Goal: Complete application form: Complete application form

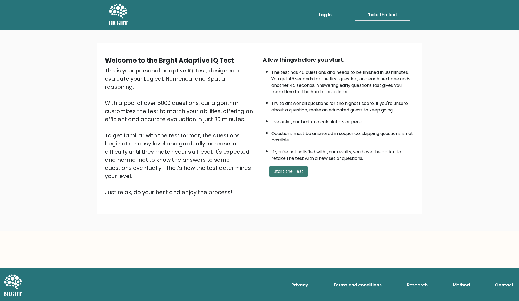
click at [296, 171] on button "Start the Test" at bounding box center [288, 171] width 38 height 11
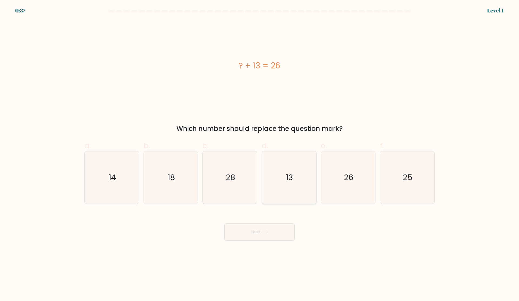
click at [300, 186] on icon "13" at bounding box center [289, 178] width 52 height 52
click at [260, 154] on input "d. 13" at bounding box center [260, 153] width 0 height 4
radio input "true"
click at [269, 238] on button "Next" at bounding box center [260, 231] width 70 height 17
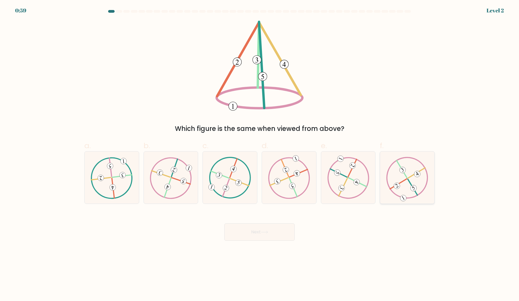
click at [407, 179] on 422 at bounding box center [398, 184] width 17 height 10
click at [260, 154] on input "f." at bounding box center [260, 153] width 0 height 4
radio input "true"
click at [258, 236] on button "Next" at bounding box center [260, 231] width 70 height 17
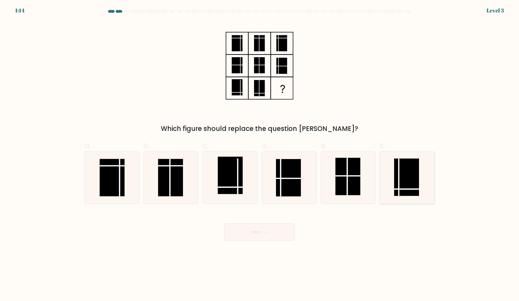
click at [401, 169] on rect at bounding box center [406, 177] width 25 height 37
click at [260, 154] on input "f." at bounding box center [260, 153] width 0 height 4
radio input "true"
click at [283, 227] on button "Next" at bounding box center [260, 231] width 70 height 17
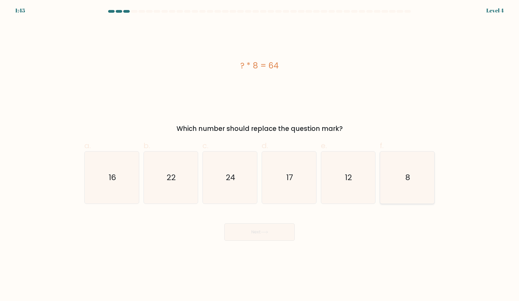
click at [414, 176] on icon "8" at bounding box center [407, 178] width 52 height 52
click at [260, 154] on input "f. 8" at bounding box center [260, 153] width 0 height 4
radio input "true"
click at [258, 239] on button "Next" at bounding box center [260, 231] width 70 height 17
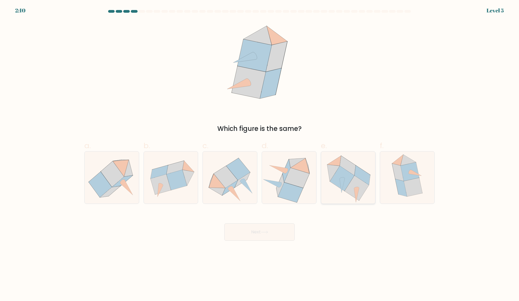
click at [344, 169] on icon at bounding box center [342, 178] width 24 height 25
click at [260, 154] on input "e." at bounding box center [260, 153] width 0 height 4
radio input "true"
click at [253, 236] on button "Next" at bounding box center [260, 231] width 70 height 17
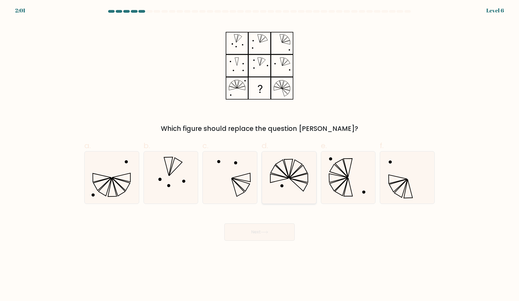
click at [296, 169] on icon at bounding box center [289, 178] width 52 height 52
click at [260, 154] on input "d." at bounding box center [260, 153] width 0 height 4
radio input "true"
click at [261, 228] on button "Next" at bounding box center [260, 231] width 70 height 17
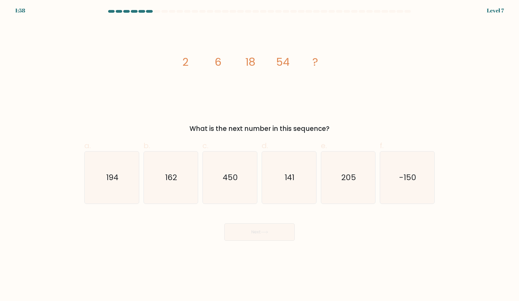
click at [261, 231] on button "Next" at bounding box center [260, 231] width 70 height 17
click at [160, 181] on icon "162" at bounding box center [171, 178] width 52 height 52
click at [260, 154] on input "b. 162" at bounding box center [260, 153] width 0 height 4
radio input "true"
click at [237, 231] on button "Next" at bounding box center [260, 231] width 70 height 17
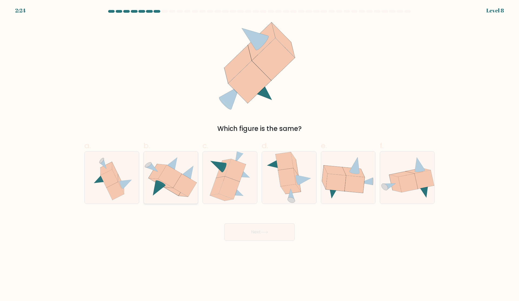
click at [164, 164] on icon at bounding box center [171, 178] width 54 height 46
click at [260, 154] on input "b." at bounding box center [260, 153] width 0 height 4
radio input "true"
click at [129, 166] on icon at bounding box center [112, 178] width 48 height 52
click at [260, 154] on input "a." at bounding box center [260, 153] width 0 height 4
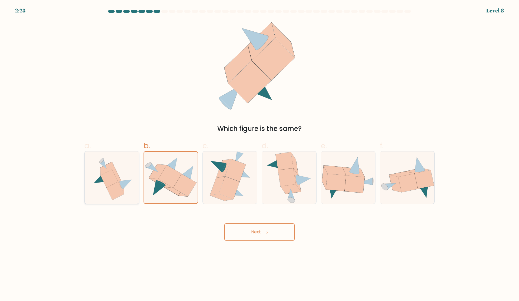
radio input "true"
click at [251, 235] on button "Next" at bounding box center [260, 231] width 70 height 17
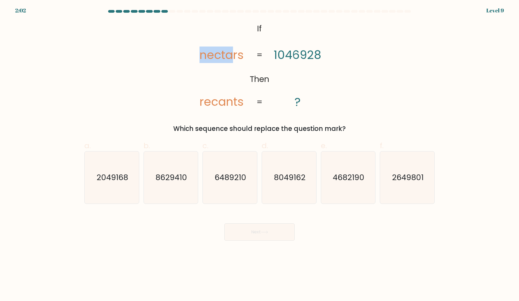
drag, startPoint x: 196, startPoint y: 56, endPoint x: 233, endPoint y: 57, distance: 37.1
click at [233, 57] on icon "@import url('https://fonts.googleapis.com/css?family=Abril+Fatface:400,100,100i…" at bounding box center [259, 66] width 147 height 90
click at [233, 57] on tspan "nectars" at bounding box center [222, 55] width 44 height 17
click at [124, 188] on icon "2049168" at bounding box center [112, 178] width 52 height 52
click at [260, 154] on input "a. 2049168" at bounding box center [260, 153] width 0 height 4
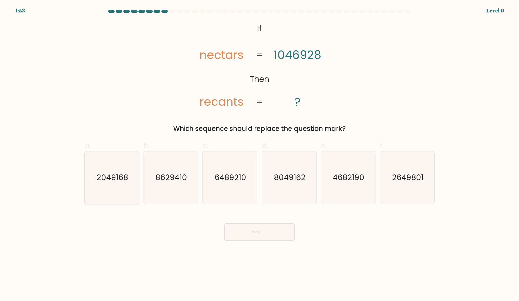
radio input "true"
click at [274, 234] on button "Next" at bounding box center [260, 231] width 70 height 17
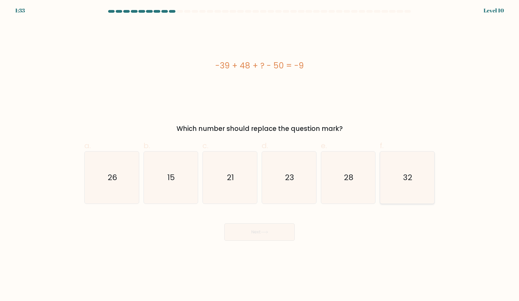
click at [420, 176] on icon "32" at bounding box center [407, 178] width 52 height 52
click at [260, 154] on input "f. 32" at bounding box center [260, 153] width 0 height 4
radio input "true"
click at [266, 234] on button "Next" at bounding box center [260, 231] width 70 height 17
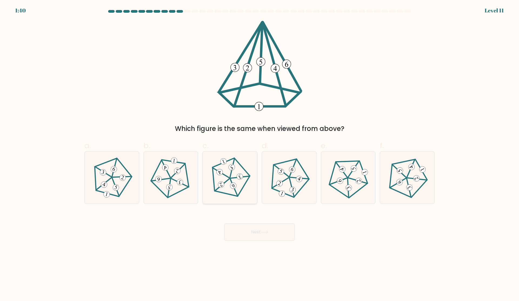
click at [234, 189] on 515 at bounding box center [234, 186] width 8 height 8
click at [260, 154] on input "c." at bounding box center [260, 153] width 0 height 4
radio input "true"
click at [239, 229] on button "Next" at bounding box center [260, 231] width 70 height 17
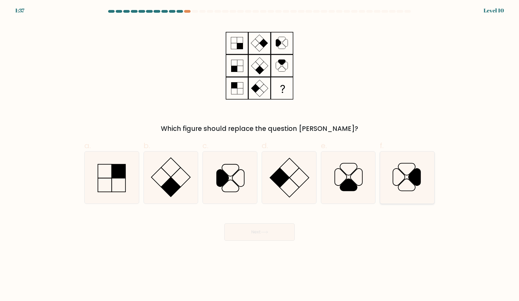
click at [417, 189] on icon at bounding box center [407, 178] width 52 height 52
click at [260, 154] on input "f." at bounding box center [260, 153] width 0 height 4
radio input "true"
click at [269, 235] on button "Next" at bounding box center [260, 231] width 70 height 17
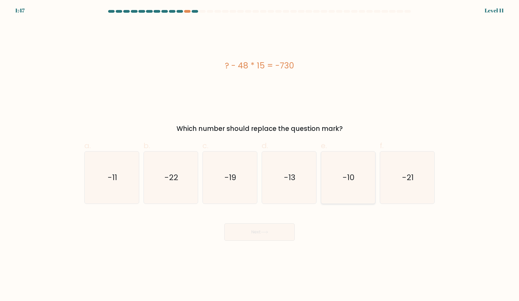
click at [342, 175] on icon "-10" at bounding box center [348, 178] width 52 height 52
click at [260, 154] on input "e. -10" at bounding box center [260, 153] width 0 height 4
radio input "true"
click at [262, 238] on button "Next" at bounding box center [260, 231] width 70 height 17
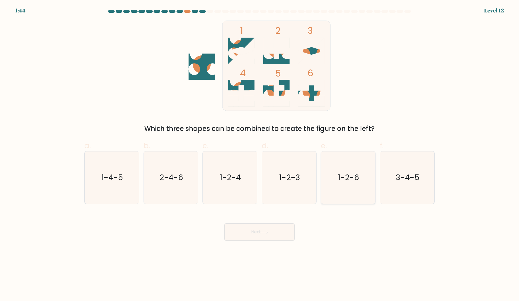
click at [354, 181] on text "1-2-6" at bounding box center [348, 177] width 21 height 11
click at [260, 154] on input "e. 1-2-6" at bounding box center [260, 153] width 0 height 4
radio input "true"
click at [278, 233] on button "Next" at bounding box center [260, 231] width 70 height 17
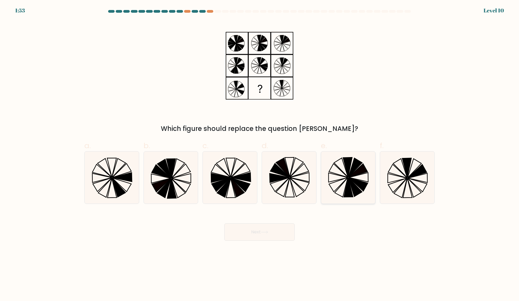
click at [362, 181] on icon at bounding box center [358, 185] width 19 height 14
click at [260, 154] on input "e." at bounding box center [260, 153] width 0 height 4
radio input "true"
click at [273, 231] on button "Next" at bounding box center [260, 231] width 70 height 17
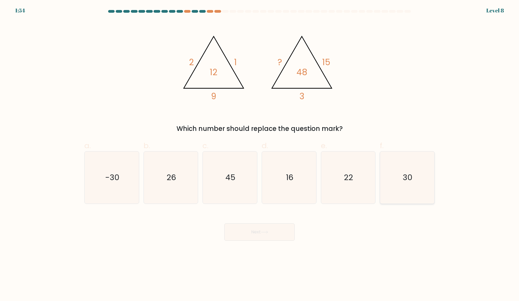
click at [392, 185] on icon "30" at bounding box center [407, 178] width 52 height 52
click at [260, 154] on input "f. 30" at bounding box center [260, 153] width 0 height 4
radio input "true"
click at [266, 230] on button "Next" at bounding box center [260, 231] width 70 height 17
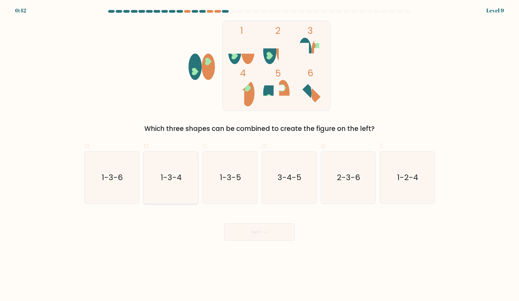
click at [193, 190] on icon "1-3-4" at bounding box center [171, 178] width 52 height 52
click at [260, 154] on input "b. 1-3-4" at bounding box center [260, 153] width 0 height 4
radio input "true"
click at [254, 229] on button "Next" at bounding box center [260, 231] width 70 height 17
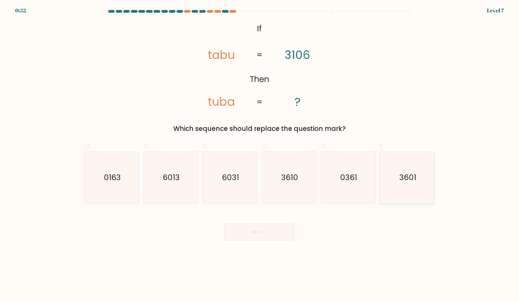
click at [398, 183] on icon "3601" at bounding box center [407, 178] width 52 height 52
click at [260, 154] on input "f. 3601" at bounding box center [260, 153] width 0 height 4
radio input "true"
click at [255, 231] on button "Next" at bounding box center [260, 231] width 70 height 17
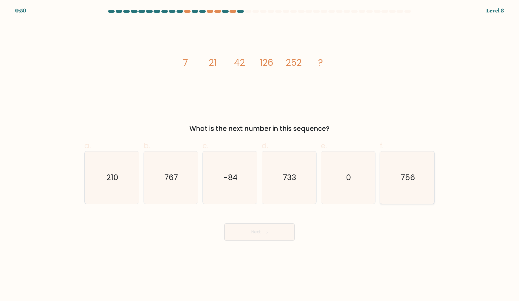
click at [394, 177] on icon "756" at bounding box center [407, 178] width 52 height 52
click at [260, 154] on input "f. 756" at bounding box center [260, 153] width 0 height 4
radio input "true"
click at [284, 234] on button "Next" at bounding box center [260, 231] width 70 height 17
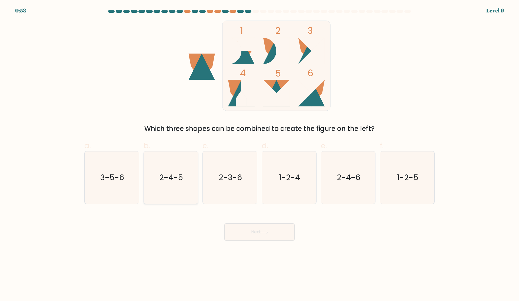
click at [187, 176] on icon "2-4-5" at bounding box center [171, 178] width 52 height 52
click at [260, 154] on input "b. 2-4-5" at bounding box center [260, 153] width 0 height 4
radio input "true"
click at [254, 236] on button "Next" at bounding box center [260, 231] width 70 height 17
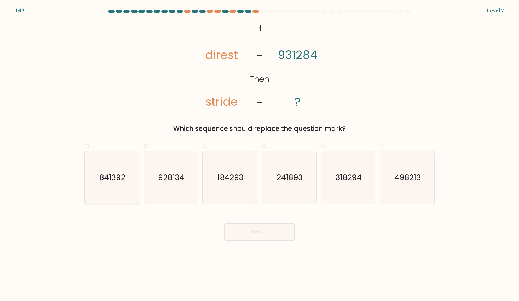
click at [117, 175] on text "841392" at bounding box center [112, 177] width 26 height 11
click at [260, 154] on input "a. 841392" at bounding box center [260, 153] width 0 height 4
radio input "true"
click at [252, 228] on button "Next" at bounding box center [260, 231] width 70 height 17
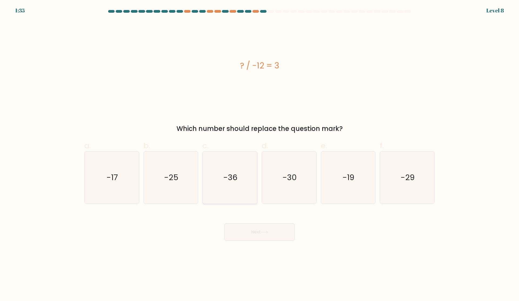
click at [245, 176] on icon "-36" at bounding box center [230, 178] width 52 height 52
click at [260, 154] on input "c. -36" at bounding box center [260, 153] width 0 height 4
radio input "true"
click at [269, 235] on button "Next" at bounding box center [260, 231] width 70 height 17
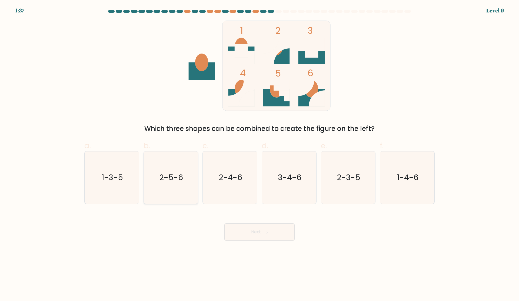
click at [188, 188] on icon "2-5-6" at bounding box center [171, 178] width 52 height 52
click at [260, 154] on input "b. 2-5-6" at bounding box center [260, 153] width 0 height 4
radio input "true"
click at [256, 228] on button "Next" at bounding box center [260, 231] width 70 height 17
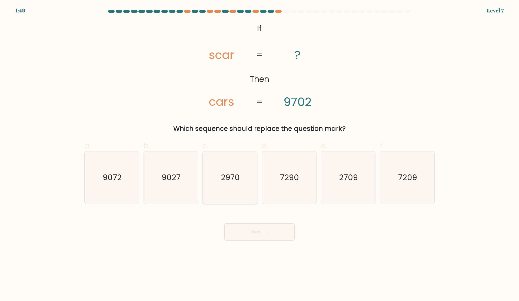
click at [229, 180] on text "2970" at bounding box center [230, 177] width 19 height 11
click at [260, 154] on input "c. 2970" at bounding box center [260, 153] width 0 height 4
radio input "true"
click at [248, 233] on button "Next" at bounding box center [260, 231] width 70 height 17
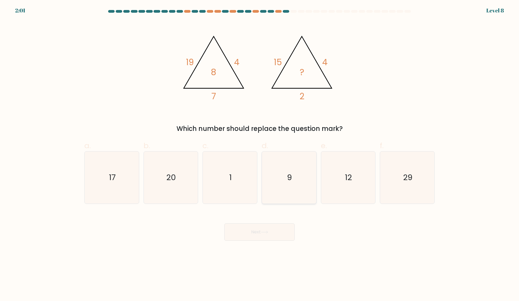
click at [286, 180] on icon "9" at bounding box center [289, 178] width 52 height 52
click at [260, 154] on input "d. 9" at bounding box center [260, 153] width 0 height 4
radio input "true"
click at [269, 226] on button "Next" at bounding box center [260, 231] width 70 height 17
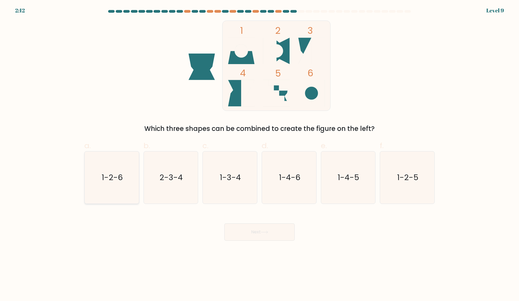
click at [131, 173] on icon "1-2-6" at bounding box center [112, 178] width 52 height 52
click at [260, 154] on input "a. 1-2-6" at bounding box center [260, 153] width 0 height 4
radio input "true"
click at [261, 236] on button "Next" at bounding box center [260, 231] width 70 height 17
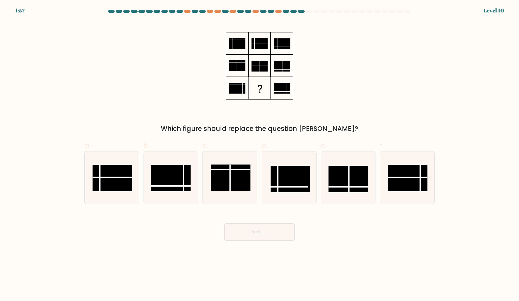
click at [439, 195] on form at bounding box center [259, 125] width 519 height 231
click at [420, 192] on icon at bounding box center [407, 178] width 52 height 52
click at [260, 154] on input "f." at bounding box center [260, 153] width 0 height 4
radio input "true"
click at [263, 233] on icon at bounding box center [264, 232] width 7 height 3
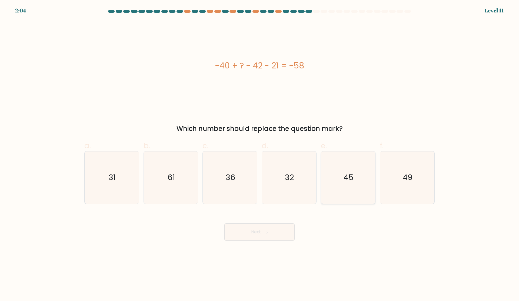
click at [340, 194] on icon "45" at bounding box center [348, 178] width 52 height 52
click at [260, 154] on input "e. 45" at bounding box center [260, 153] width 0 height 4
radio input "true"
click at [274, 233] on button "Next" at bounding box center [260, 231] width 70 height 17
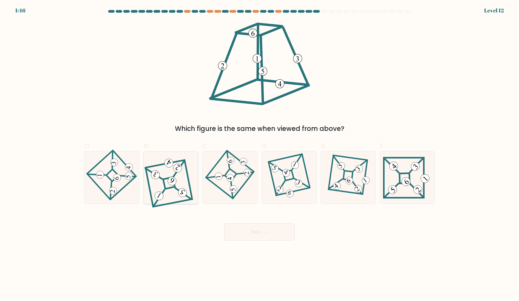
click at [161, 174] on icon at bounding box center [170, 178] width 47 height 42
click at [260, 154] on input "b." at bounding box center [260, 153] width 0 height 4
radio input "true"
click at [254, 231] on button "Next" at bounding box center [260, 231] width 70 height 17
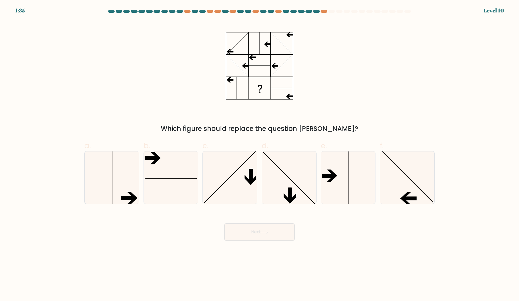
click at [438, 193] on form at bounding box center [259, 125] width 519 height 231
click at [412, 193] on icon at bounding box center [407, 178] width 52 height 52
click at [260, 154] on input "f." at bounding box center [260, 153] width 0 height 4
radio input "true"
click at [278, 233] on button "Next" at bounding box center [260, 231] width 70 height 17
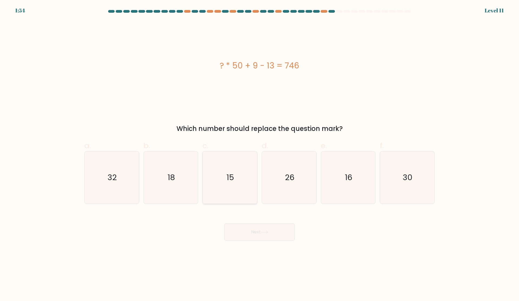
click at [242, 181] on icon "15" at bounding box center [230, 178] width 52 height 52
click at [260, 154] on input "c. 15" at bounding box center [260, 153] width 0 height 4
radio input "true"
click at [260, 228] on button "Next" at bounding box center [260, 231] width 70 height 17
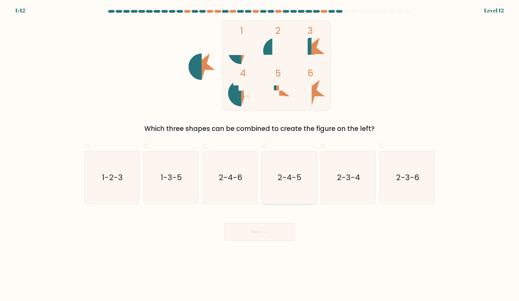
click at [291, 188] on icon "2-4-5" at bounding box center [289, 178] width 52 height 52
click at [260, 154] on input "d. 2-4-5" at bounding box center [260, 153] width 0 height 4
radio input "true"
click at [244, 186] on icon "2-4-6" at bounding box center [230, 178] width 52 height 52
click at [260, 154] on input "c. 2-4-6" at bounding box center [260, 153] width 0 height 4
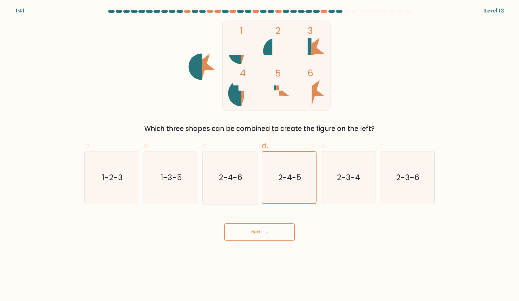
radio input "true"
click at [325, 185] on icon "2-3-4" at bounding box center [348, 178] width 52 height 52
click at [260, 154] on input "e. 2-3-4" at bounding box center [260, 153] width 0 height 4
radio input "true"
click at [369, 185] on icon "2-3-4" at bounding box center [349, 178] width 52 height 52
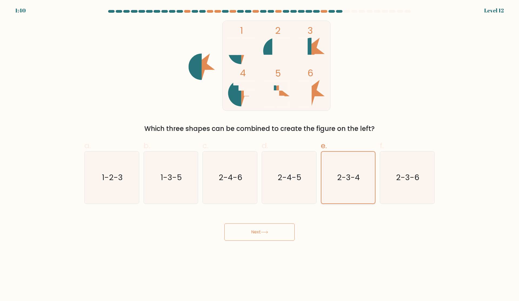
click at [260, 154] on input "e. 2-3-4" at bounding box center [260, 153] width 0 height 4
drag, startPoint x: 417, startPoint y: 187, endPoint x: 304, endPoint y: 187, distance: 113.9
click at [413, 187] on icon "2-3-6" at bounding box center [407, 178] width 52 height 52
click at [272, 185] on icon "2-4-5" at bounding box center [289, 178] width 52 height 52
click at [260, 154] on input "d. 2-4-5" at bounding box center [260, 153] width 0 height 4
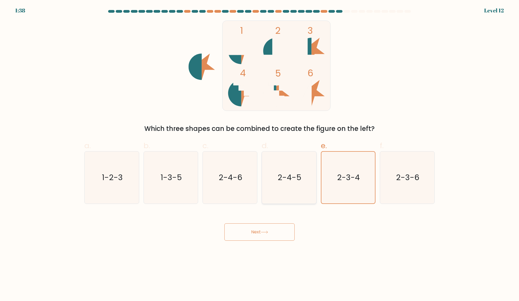
radio input "true"
click at [251, 178] on icon "2-4-6" at bounding box center [230, 178] width 52 height 52
click at [260, 154] on input "c. 2-4-6" at bounding box center [260, 153] width 0 height 4
radio input "true"
click at [109, 185] on icon "1-2-3" at bounding box center [112, 178] width 52 height 52
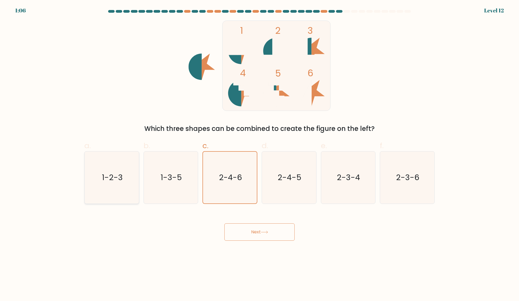
click at [260, 154] on input "a. 1-2-3" at bounding box center [260, 153] width 0 height 4
radio input "true"
click at [255, 229] on button "Next" at bounding box center [260, 231] width 70 height 17
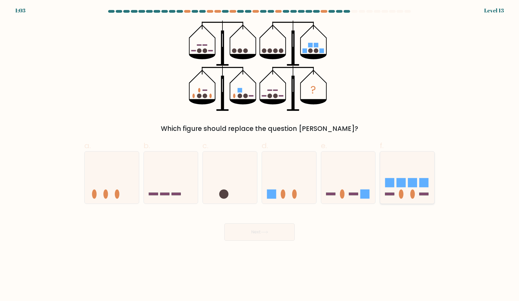
click at [415, 180] on rect at bounding box center [412, 182] width 9 height 9
click at [260, 154] on input "f." at bounding box center [260, 153] width 0 height 4
radio input "true"
click at [157, 189] on icon at bounding box center [171, 177] width 54 height 45
click at [260, 154] on input "b." at bounding box center [260, 153] width 0 height 4
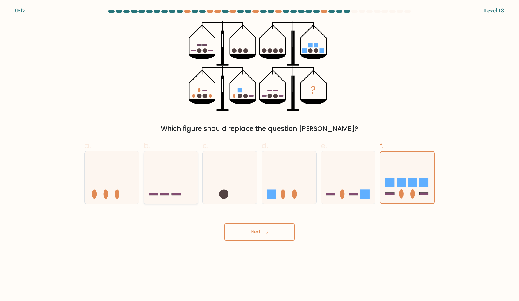
radio input "true"
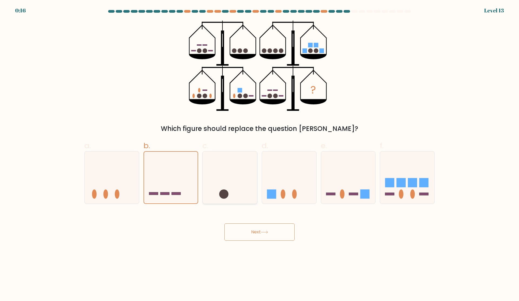
click at [231, 198] on icon at bounding box center [230, 177] width 54 height 45
click at [260, 154] on input "c." at bounding box center [260, 153] width 0 height 4
radio input "true"
click at [428, 191] on icon at bounding box center [407, 177] width 54 height 45
click at [260, 154] on input "f." at bounding box center [260, 153] width 0 height 4
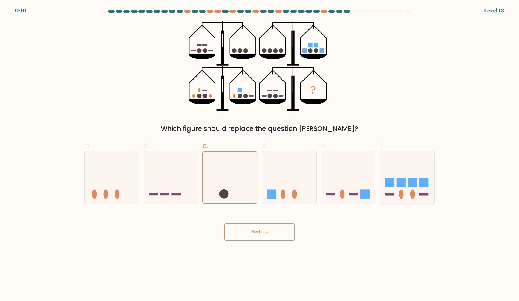
radio input "true"
click at [338, 197] on icon at bounding box center [348, 177] width 54 height 45
click at [260, 154] on input "e." at bounding box center [260, 153] width 0 height 4
radio input "true"
click at [305, 178] on icon at bounding box center [289, 177] width 54 height 45
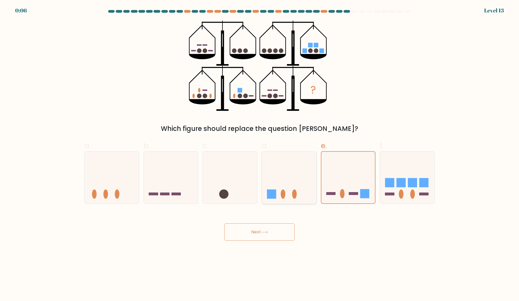
click at [260, 154] on input "d." at bounding box center [260, 153] width 0 height 4
radio input "true"
click at [266, 230] on button "Next" at bounding box center [260, 231] width 70 height 17
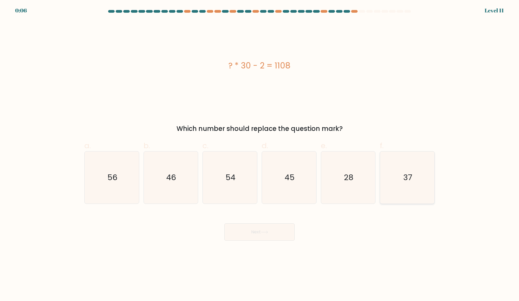
click at [396, 187] on icon "37" at bounding box center [407, 178] width 52 height 52
click at [260, 154] on input "f. 37" at bounding box center [260, 153] width 0 height 4
radio input "true"
click at [278, 238] on button "Next" at bounding box center [260, 231] width 70 height 17
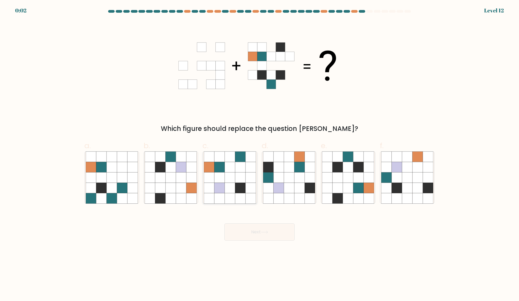
click at [248, 185] on icon at bounding box center [251, 188] width 10 height 10
click at [260, 154] on input "c." at bounding box center [260, 153] width 0 height 4
radio input "true"
click at [267, 229] on button "Next" at bounding box center [260, 231] width 70 height 17
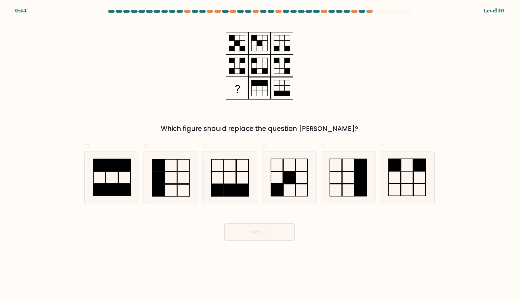
click at [267, 229] on button "Next" at bounding box center [260, 231] width 70 height 17
click at [251, 182] on icon at bounding box center [230, 178] width 52 height 52
click at [260, 154] on input "c." at bounding box center [260, 153] width 0 height 4
radio input "true"
click at [252, 230] on button "Next" at bounding box center [260, 231] width 70 height 17
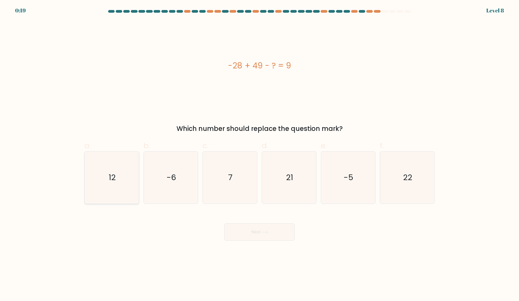
click at [95, 172] on icon "12" at bounding box center [112, 178] width 52 height 52
click at [260, 154] on input "a. 12" at bounding box center [260, 153] width 0 height 4
radio input "true"
click at [260, 230] on button "Next" at bounding box center [260, 231] width 70 height 17
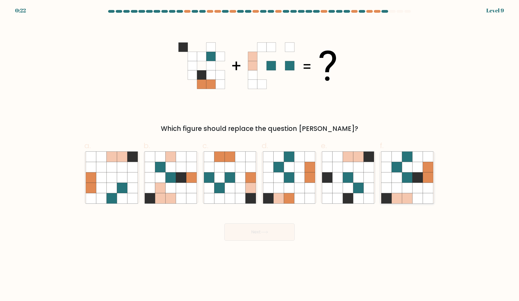
click at [409, 172] on icon at bounding box center [407, 167] width 10 height 10
click at [260, 154] on input "f." at bounding box center [260, 153] width 0 height 4
radio input "true"
click at [255, 230] on button "Next" at bounding box center [260, 231] width 70 height 17
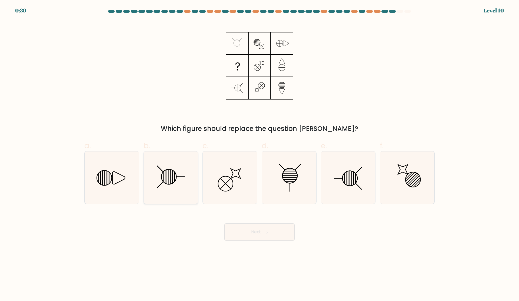
click at [169, 177] on line at bounding box center [169, 177] width 0 height 14
click at [260, 154] on input "b." at bounding box center [260, 153] width 0 height 4
radio input "true"
click at [231, 170] on icon at bounding box center [236, 174] width 10 height 10
click at [260, 154] on input "c." at bounding box center [260, 153] width 0 height 4
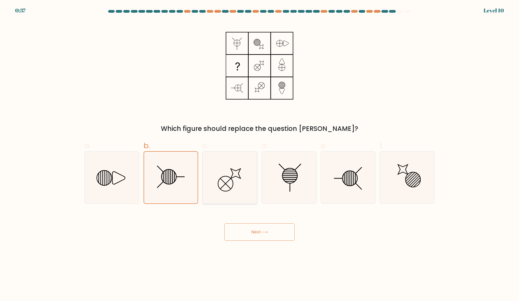
radio input "true"
click at [157, 185] on icon at bounding box center [171, 178] width 52 height 52
click at [260, 154] on input "b." at bounding box center [260, 153] width 0 height 4
radio input "true"
click at [126, 180] on icon at bounding box center [112, 178] width 52 height 52
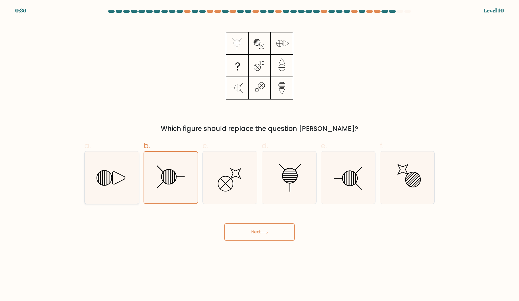
click at [260, 154] on input "a." at bounding box center [260, 153] width 0 height 4
radio input "true"
click at [433, 189] on icon at bounding box center [407, 178] width 52 height 52
click at [260, 154] on input "f." at bounding box center [260, 153] width 0 height 4
radio input "true"
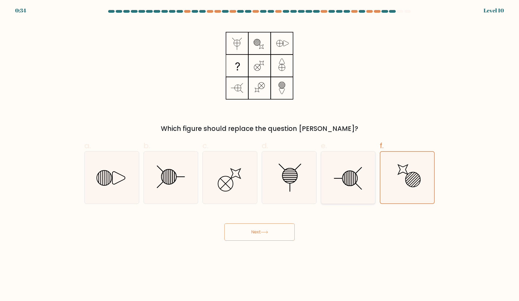
click at [344, 173] on icon at bounding box center [348, 178] width 52 height 52
click at [260, 154] on input "e." at bounding box center [260, 153] width 0 height 4
radio input "true"
click at [301, 171] on icon at bounding box center [289, 178] width 52 height 52
click at [260, 154] on input "d." at bounding box center [260, 153] width 0 height 4
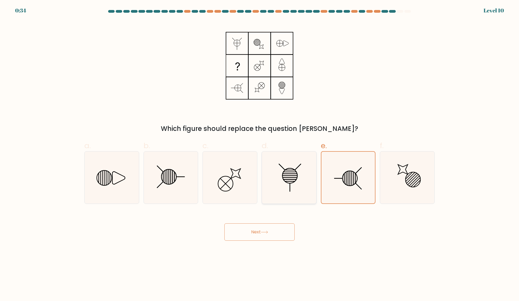
radio input "true"
click at [225, 175] on icon at bounding box center [230, 178] width 52 height 52
click at [260, 154] on input "c." at bounding box center [260, 153] width 0 height 4
radio input "true"
click at [185, 173] on icon at bounding box center [171, 178] width 52 height 52
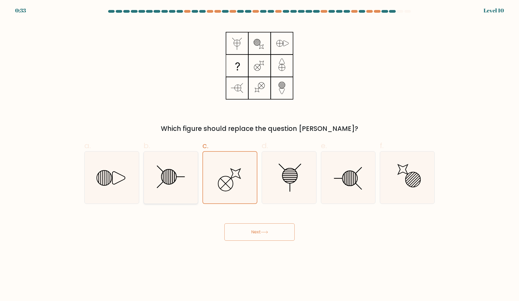
click at [260, 154] on input "b." at bounding box center [260, 153] width 0 height 4
radio input "true"
click at [254, 232] on button "Next" at bounding box center [260, 231] width 70 height 17
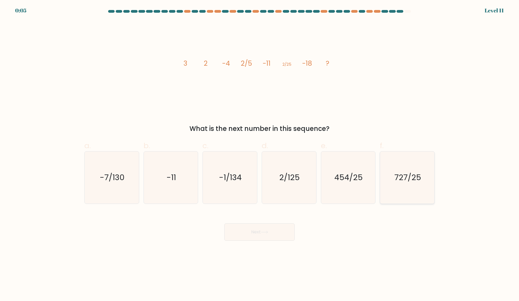
click at [416, 182] on text "727/25" at bounding box center [408, 177] width 27 height 11
click at [260, 154] on input "f. 727/25" at bounding box center [260, 153] width 0 height 4
radio input "true"
click at [253, 236] on button "Next" at bounding box center [260, 231] width 70 height 17
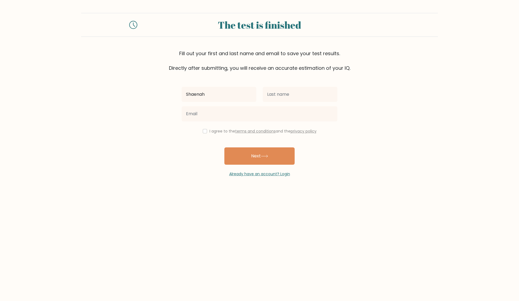
type input "Shaenah"
click at [286, 98] on input "text" at bounding box center [300, 94] width 75 height 15
type input "Sabalande"
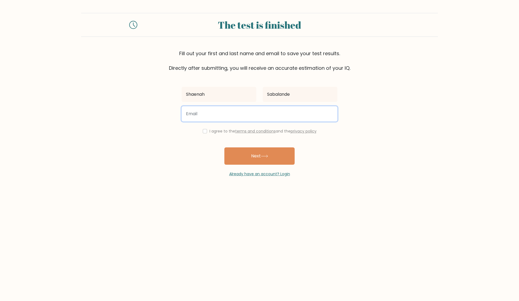
click at [201, 116] on input "email" at bounding box center [260, 113] width 156 height 15
type input "shaenahworkspace@gmail.com"
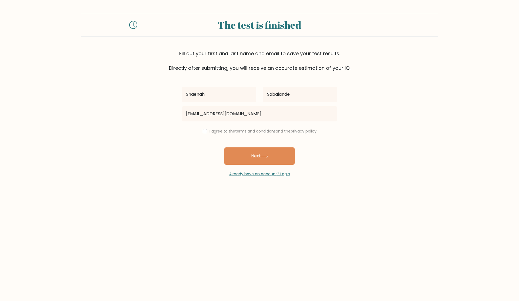
click at [210, 132] on label "I agree to the terms and conditions and the privacy policy" at bounding box center [263, 131] width 107 height 5
click at [203, 132] on input "checkbox" at bounding box center [205, 131] width 4 height 4
checkbox input "true"
click at [256, 159] on button "Next" at bounding box center [260, 155] width 70 height 17
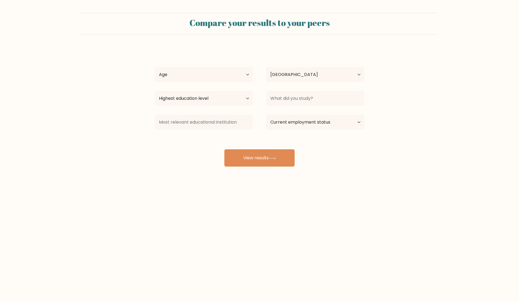
select select "PH"
click at [259, 160] on button "View results" at bounding box center [260, 157] width 70 height 17
click at [203, 79] on select "Age Under 18 years old 18-24 years old 25-34 years old 35-44 years old 45-54 ye…" at bounding box center [204, 74] width 98 height 15
select select "25_34"
click at [155, 67] on select "Age Under 18 years old 18-24 years old 25-34 years old 35-44 years old 45-54 ye…" at bounding box center [204, 74] width 98 height 15
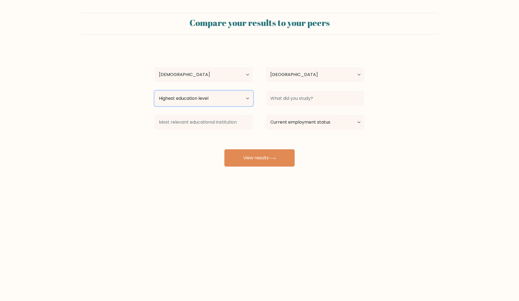
click at [211, 103] on select "Highest education level No schooling Primary Lower Secondary Upper Secondary Oc…" at bounding box center [204, 98] width 98 height 15
select select "bachelors_degree"
click at [155, 91] on select "Highest education level No schooling Primary Lower Secondary Upper Secondary Oc…" at bounding box center [204, 98] width 98 height 15
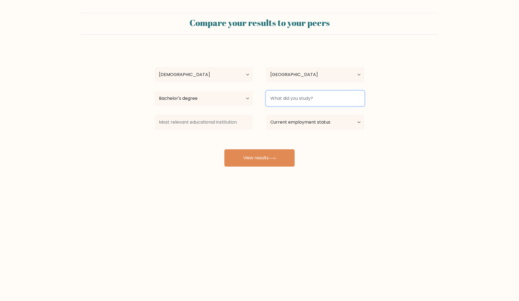
click at [294, 96] on input at bounding box center [315, 98] width 98 height 15
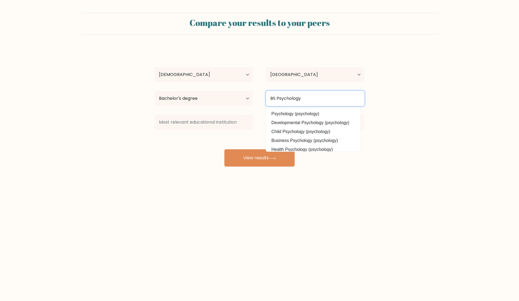
type input "BS Psychology"
click at [183, 109] on div "Shaenah Sabalande Age Under 18 years old 18-24 years old 25-34 years old 35-44 …" at bounding box center [260, 107] width 216 height 119
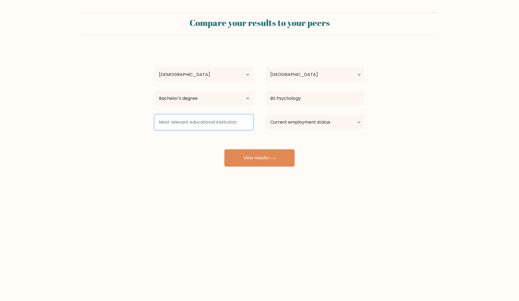
click at [189, 120] on input at bounding box center [204, 122] width 98 height 15
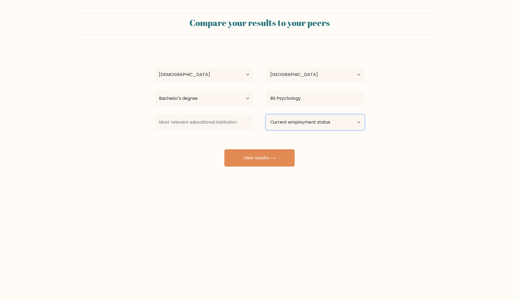
click at [294, 124] on select "Current employment status Employed Student Retired Other / prefer not to answer" at bounding box center [315, 122] width 98 height 15
select select "employed"
click at [266, 115] on select "Current employment status Employed Student Retired Other / prefer not to answer" at bounding box center [315, 122] width 98 height 15
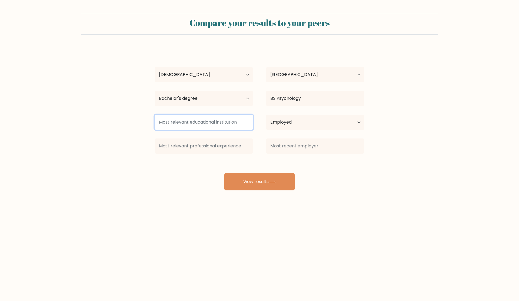
click at [217, 128] on input at bounding box center [204, 122] width 98 height 15
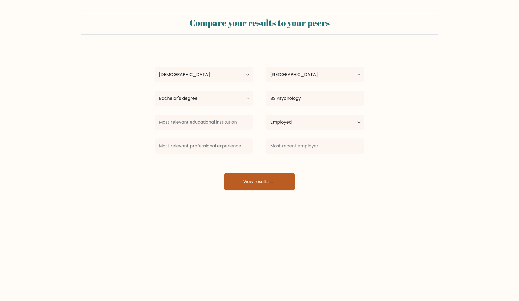
click at [259, 188] on button "View results" at bounding box center [260, 181] width 70 height 17
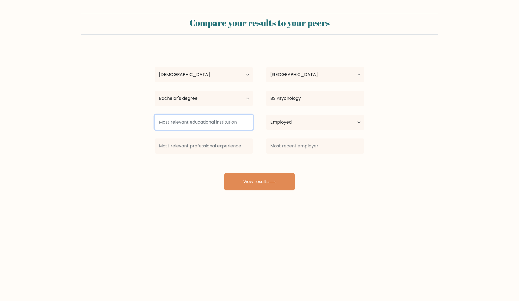
click at [209, 123] on input at bounding box center [204, 122] width 98 height 15
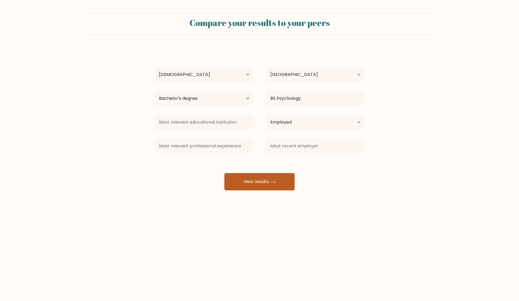
click at [253, 182] on button "View results" at bounding box center [260, 181] width 70 height 17
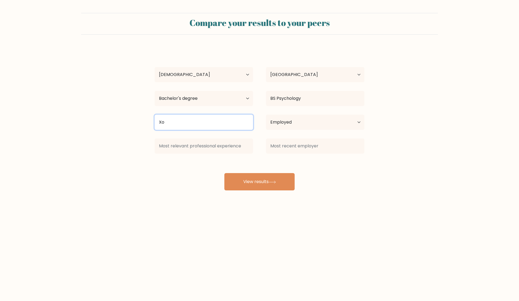
type input "X"
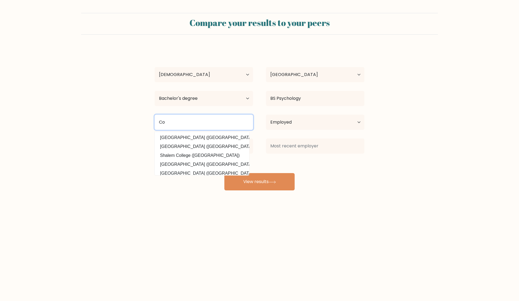
type input "C"
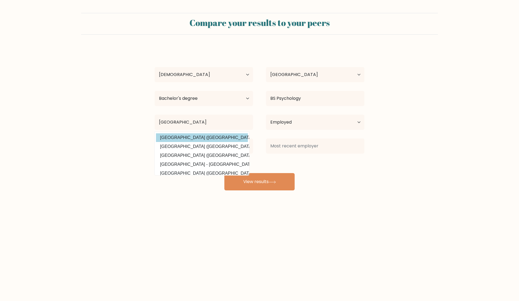
click at [214, 140] on option "University of Mindanao (Philippines)" at bounding box center [202, 137] width 92 height 9
type input "University of Mindanao"
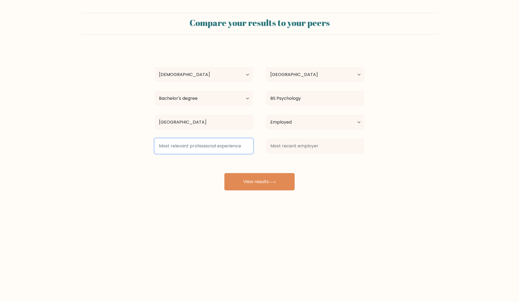
click at [216, 149] on input at bounding box center [204, 146] width 98 height 15
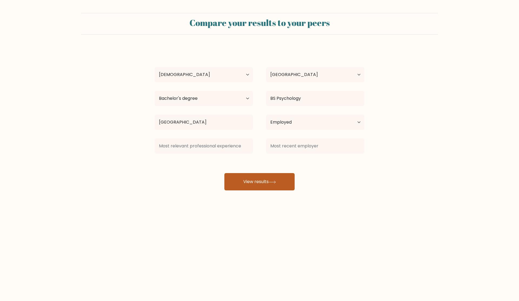
click at [258, 184] on button "View results" at bounding box center [260, 181] width 70 height 17
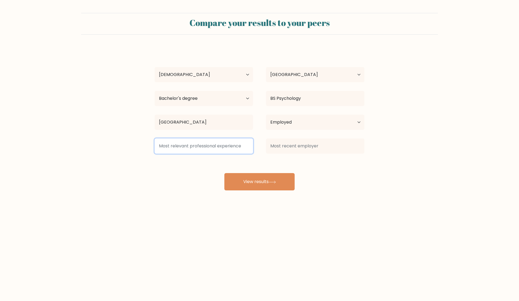
click at [222, 149] on input at bounding box center [204, 146] width 98 height 15
type input "a"
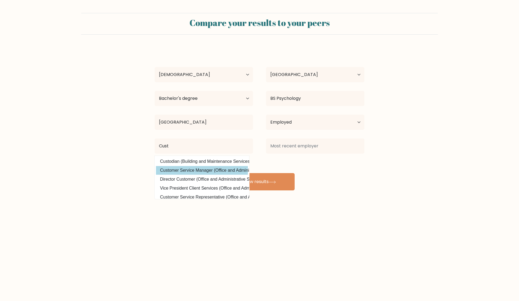
click at [218, 172] on div "Shaenah Sabalande Age Under 18 years old 18-24 years old 25-34 years old 35-44 …" at bounding box center [260, 119] width 216 height 143
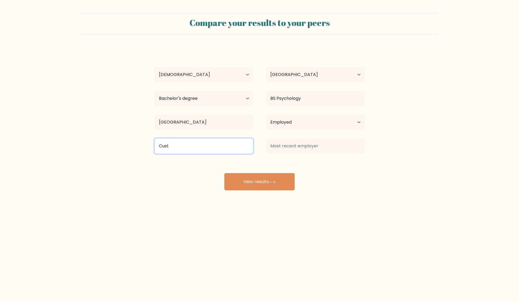
click at [203, 148] on input "Cust" at bounding box center [204, 146] width 98 height 15
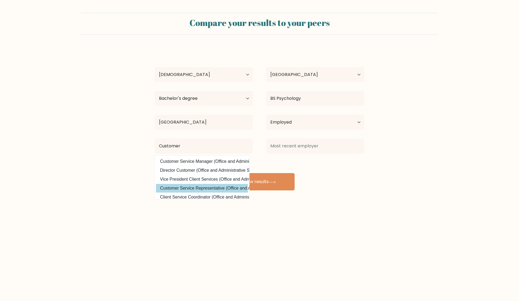
click at [192, 187] on div "Shaenah Sabalande Age Under 18 years old 18-24 years old 25-34 years old 35-44 …" at bounding box center [260, 119] width 216 height 143
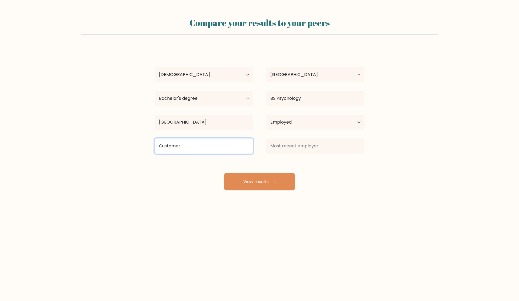
click at [200, 139] on input "Customer" at bounding box center [204, 146] width 98 height 15
click at [200, 148] on input "Customer" at bounding box center [204, 146] width 98 height 15
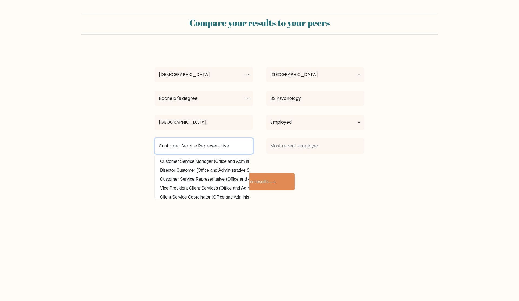
click at [222, 147] on input "Customer Service Represenative" at bounding box center [204, 146] width 98 height 15
type input "Customer Service Representative"
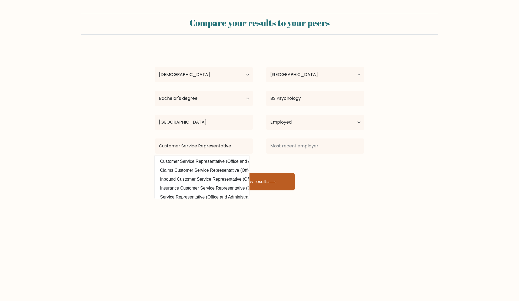
click at [272, 180] on button "View results" at bounding box center [260, 181] width 70 height 17
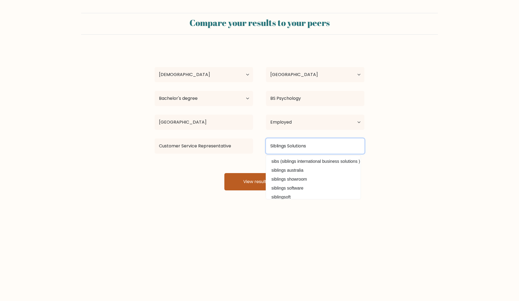
type input "Siblings Solutions"
click at [248, 182] on button "View results" at bounding box center [260, 181] width 70 height 17
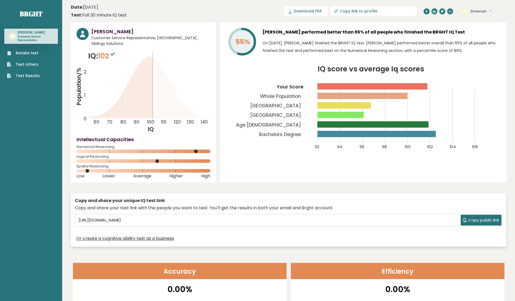
click at [491, 8] on div "SS [GEOGRAPHIC_DATA] Dashboard Profile Settings Logout" at bounding box center [476, 11] width 31 height 8
